Goal: Task Accomplishment & Management: Complete application form

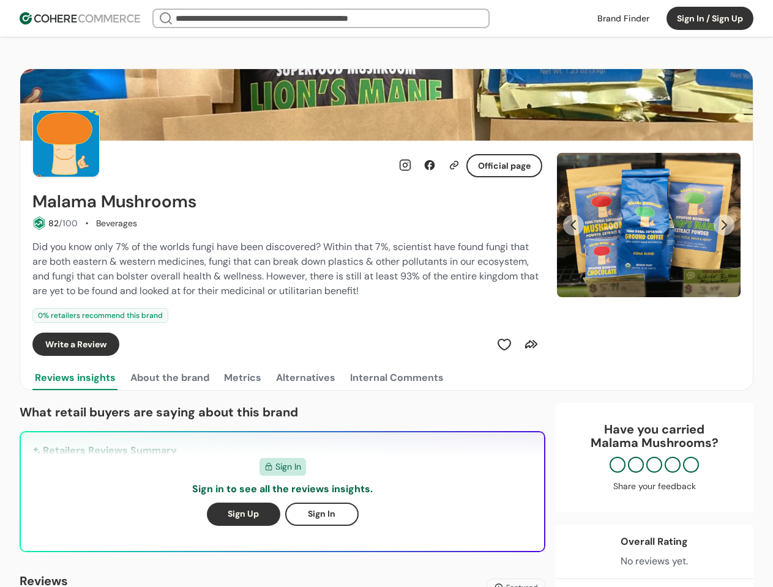
click at [386, 294] on div "Did you know only 7% of the worlds fungi have been discovered? Within that 7%, …" at bounding box center [287, 269] width 510 height 59
click at [710, 18] on button "Sign In / Sign Up" at bounding box center [709, 18] width 87 height 23
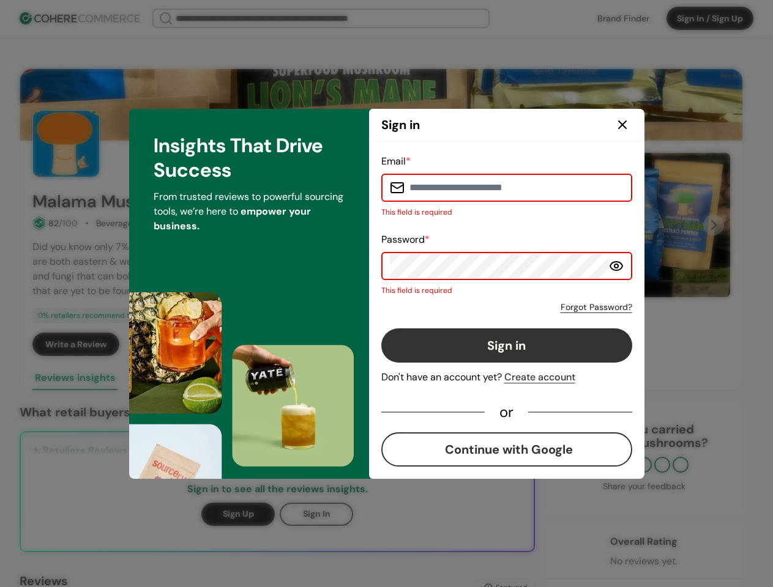
click at [531, 344] on button "Sign in" at bounding box center [506, 345] width 251 height 34
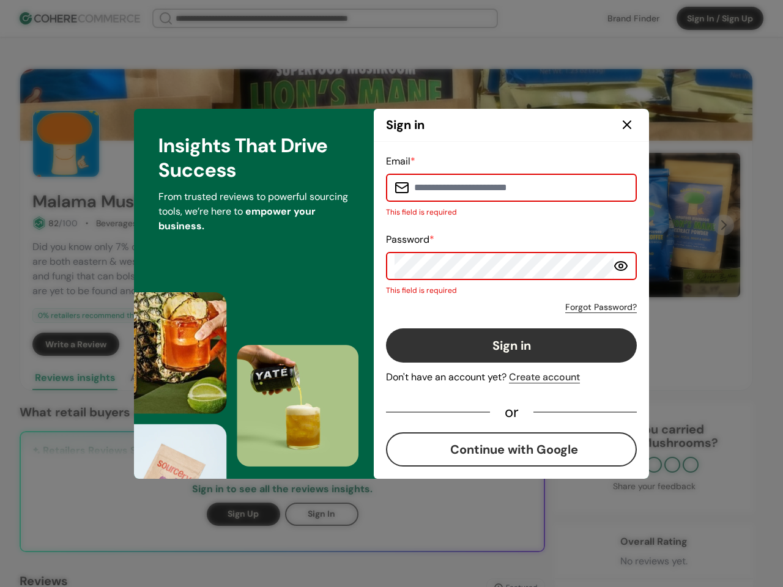
click at [648, 225] on div "Email * This field is required Password * This field is required Forgot Passwor…" at bounding box center [511, 310] width 275 height 337
click at [573, 225] on div "Email * This field is required Password * This field is required Forgot Passwor…" at bounding box center [511, 310] width 251 height 313
click at [169, 378] on div "Insights That Drive Success From trusted reviews to powerful sourcing tools, we…" at bounding box center [254, 294] width 240 height 370
